Goal: Find contact information: Find contact information

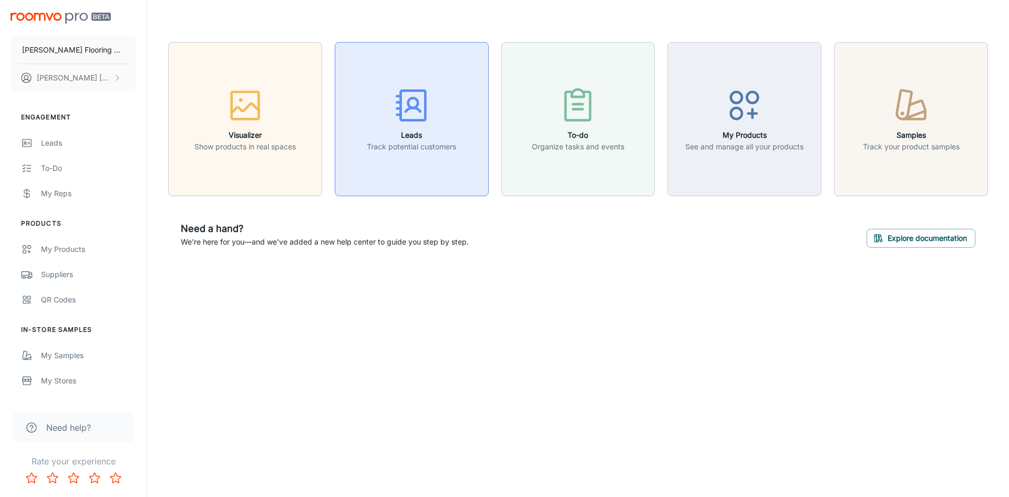
click at [429, 140] on h6 "Leads" at bounding box center [411, 135] width 89 height 12
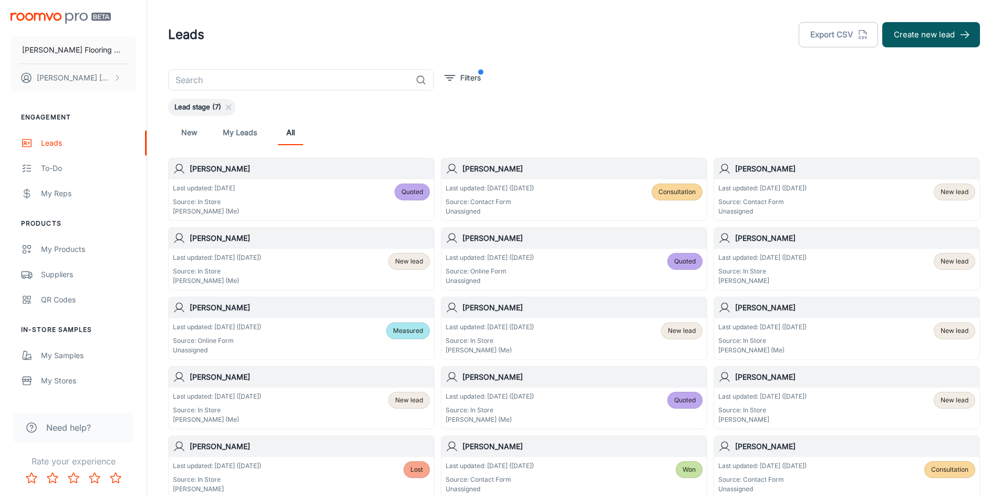
click at [251, 197] on div "Last updated: [DATE] Source: In Store [PERSON_NAME] (Me) Quoted" at bounding box center [301, 199] width 257 height 33
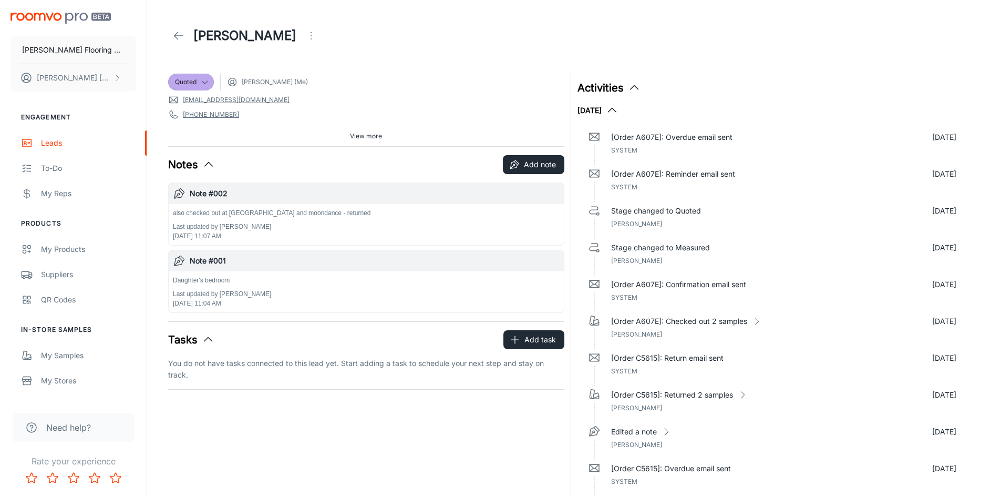
click at [373, 137] on span "View more" at bounding box center [366, 135] width 32 height 9
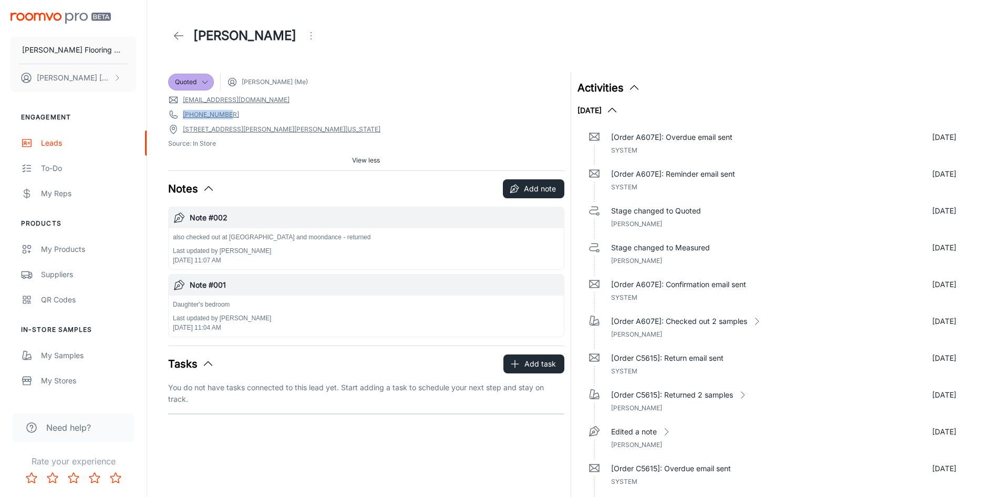
drag, startPoint x: 233, startPoint y: 113, endPoint x: 176, endPoint y: 115, distance: 57.3
click at [176, 115] on span "[PHONE_NUMBER]" at bounding box center [366, 114] width 396 height 11
copy link "[PHONE_NUMBER]"
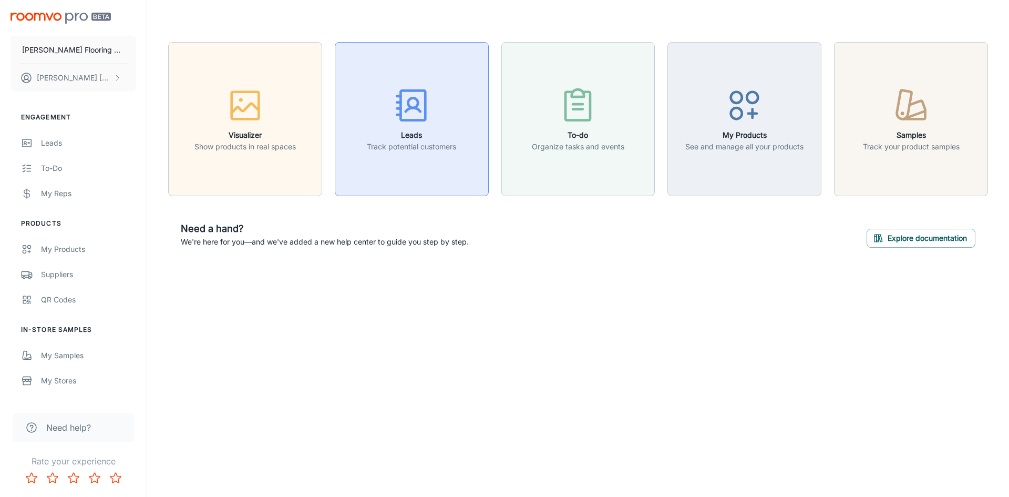
click at [415, 126] on div "button" at bounding box center [411, 108] width 89 height 44
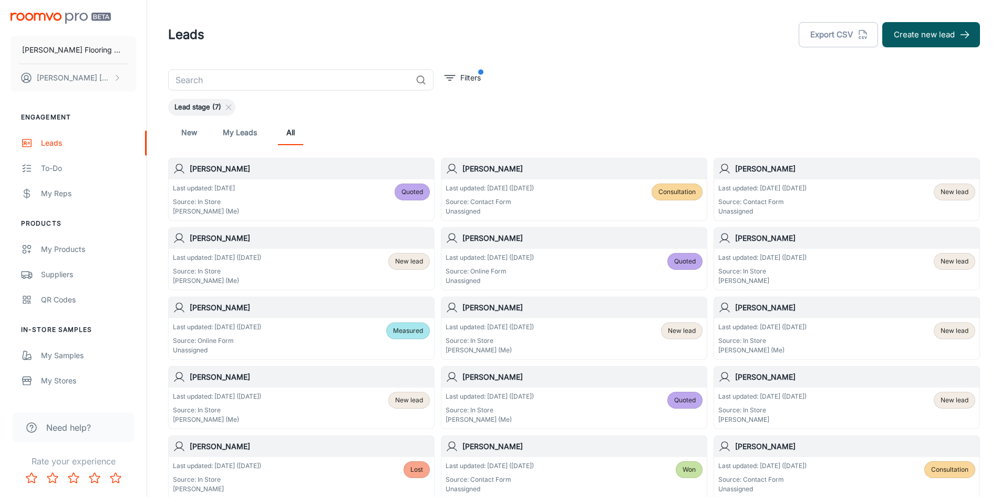
click at [306, 198] on div "Last updated: [DATE] Source: In Store [PERSON_NAME] (Me) Quoted" at bounding box center [301, 199] width 257 height 33
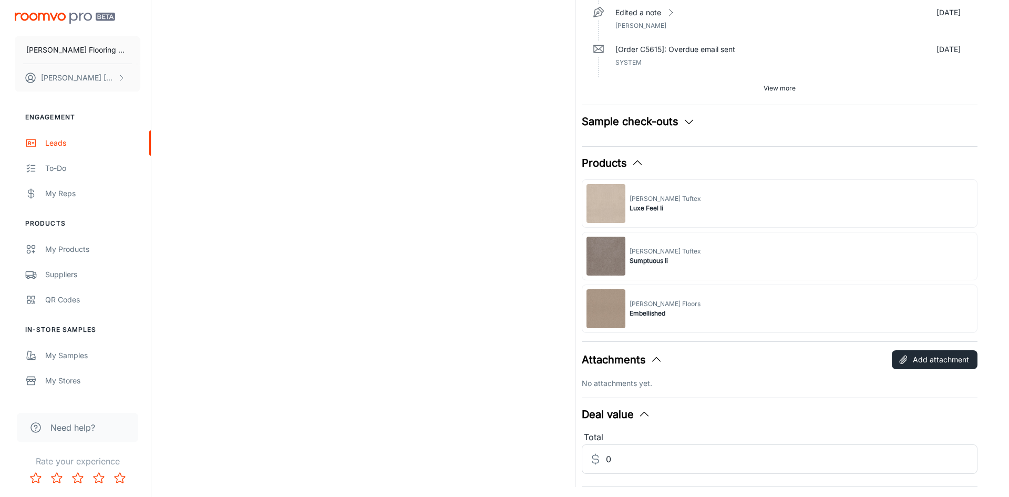
scroll to position [421, 0]
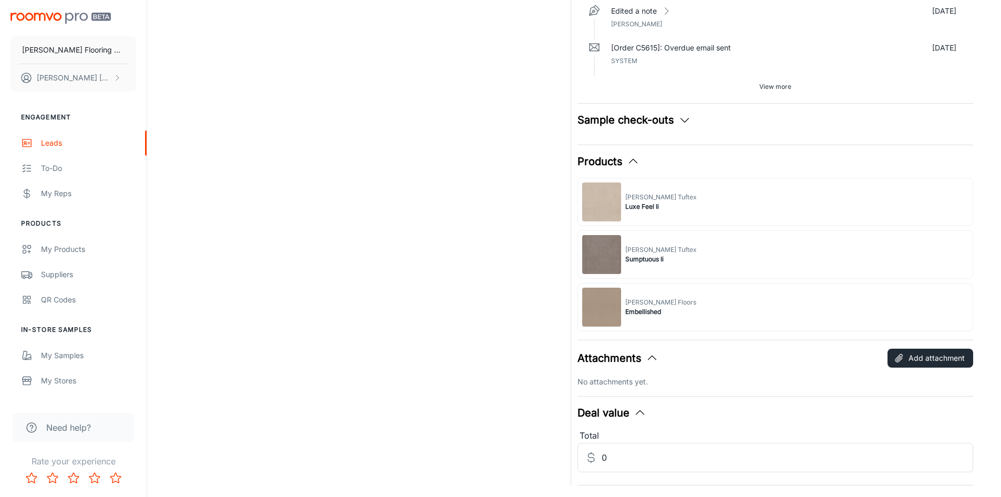
click at [649, 119] on button "Sample check-outs" at bounding box center [635, 120] width 114 height 16
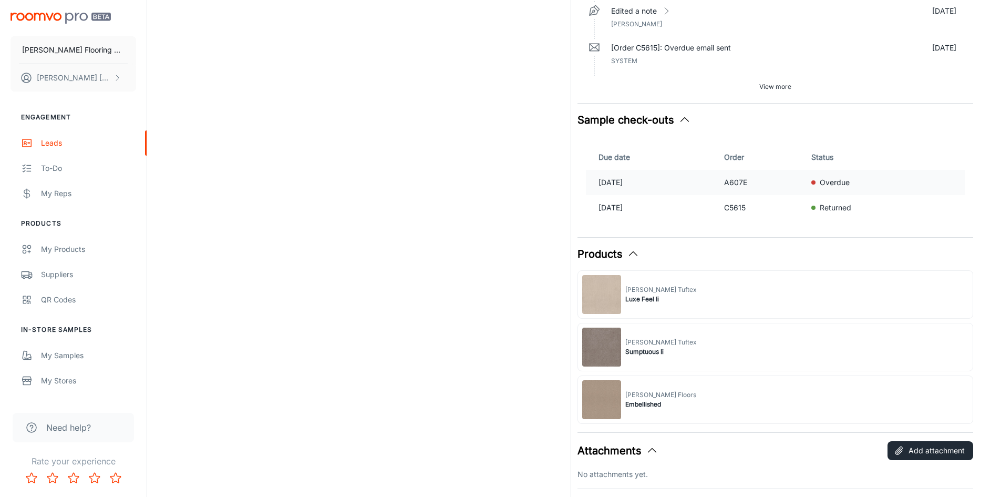
click at [850, 184] on p "Overdue" at bounding box center [835, 183] width 30 height 12
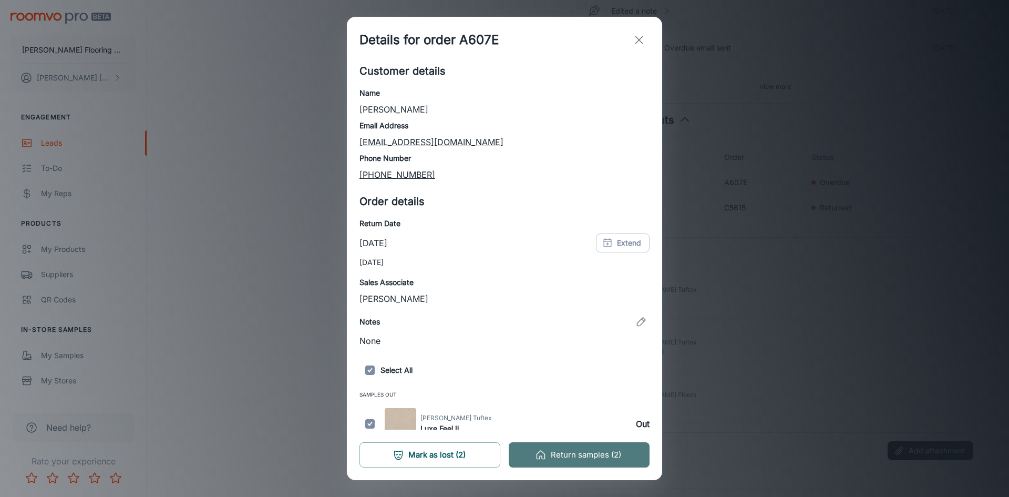
click at [573, 452] on button "Return samples (2)" at bounding box center [579, 454] width 141 height 25
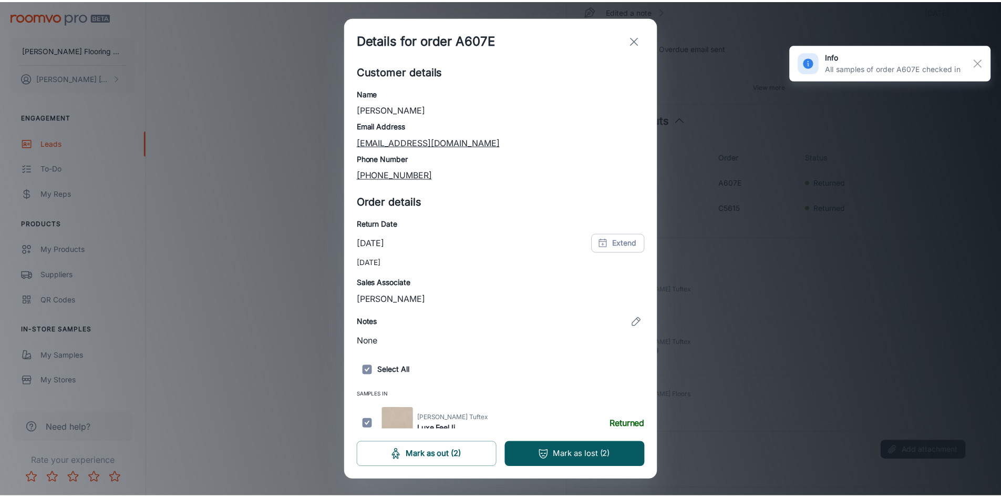
scroll to position [46, 0]
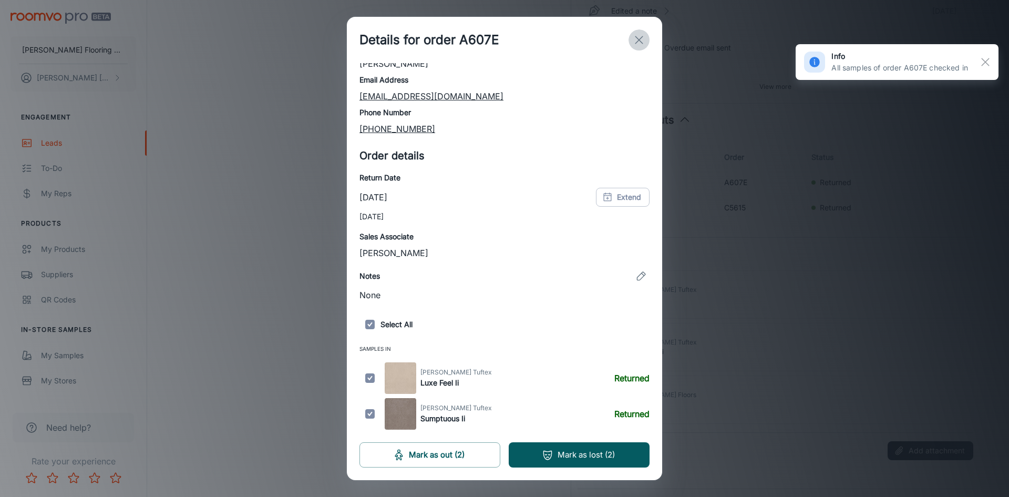
click at [640, 39] on line "exit" at bounding box center [638, 39] width 7 height 7
